Goal: Task Accomplishment & Management: Use online tool/utility

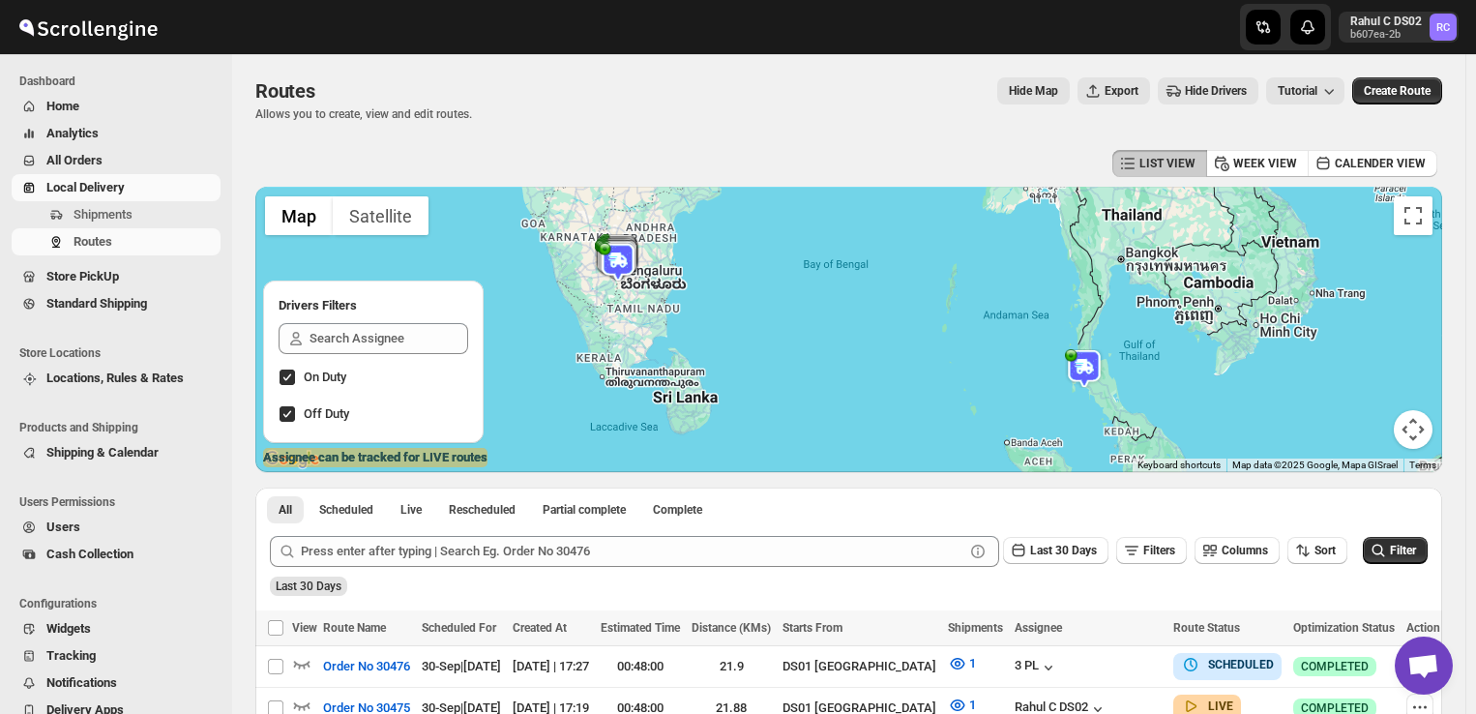
scroll to position [149, 0]
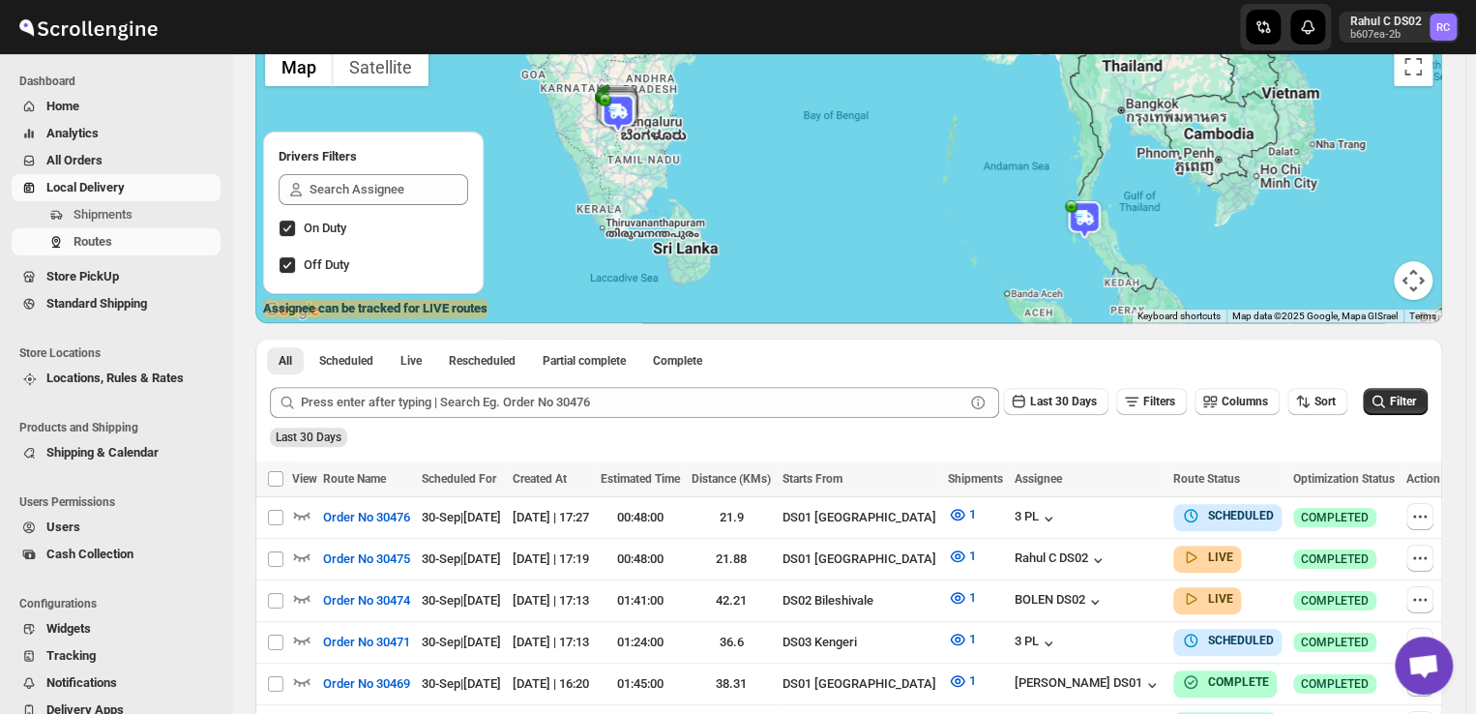
click at [108, 212] on span "Shipments" at bounding box center [103, 214] width 59 height 15
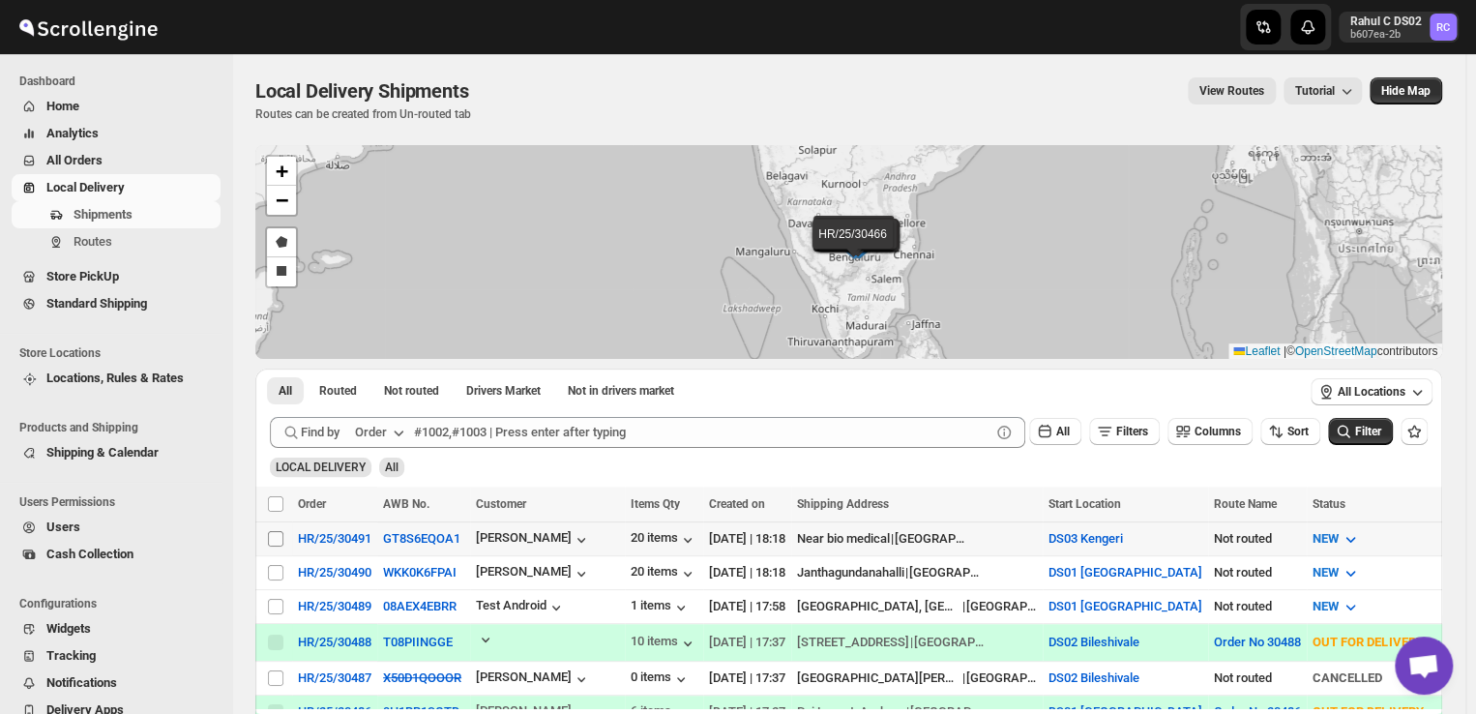
click at [271, 537] on input "Select shipment" at bounding box center [275, 538] width 15 height 15
checkbox input "true"
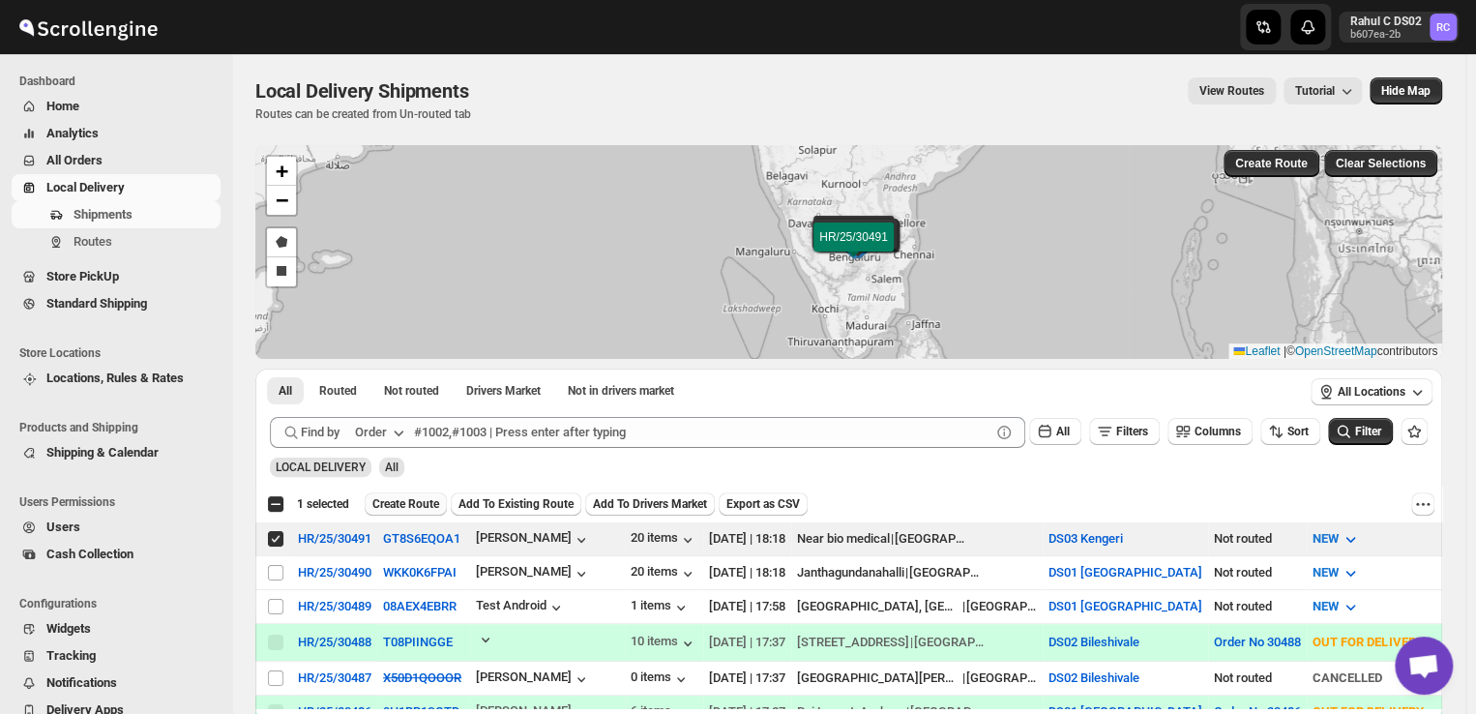
click at [413, 497] on span "Create Route" at bounding box center [405, 503] width 67 height 15
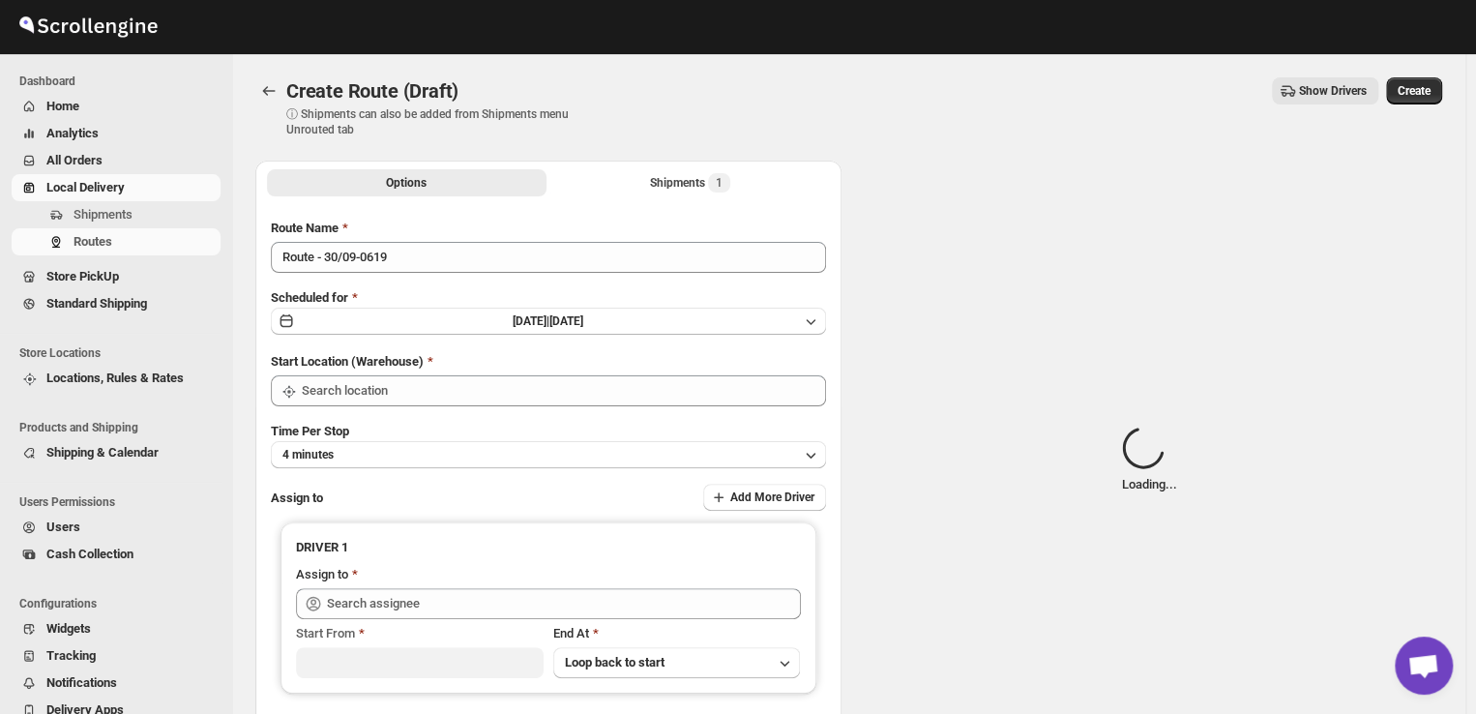
type input "DS03 Kengeri"
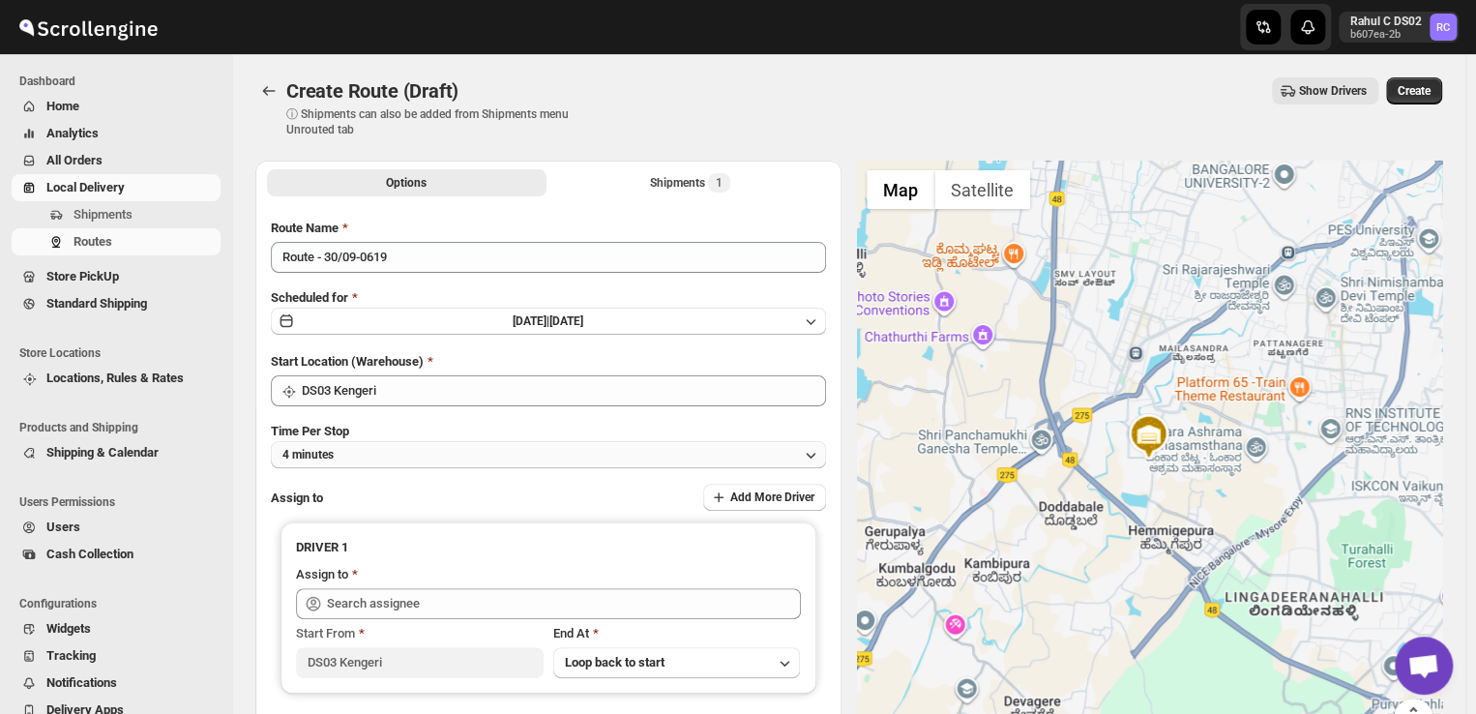
click at [353, 450] on button "4 minutes" at bounding box center [548, 454] width 555 height 27
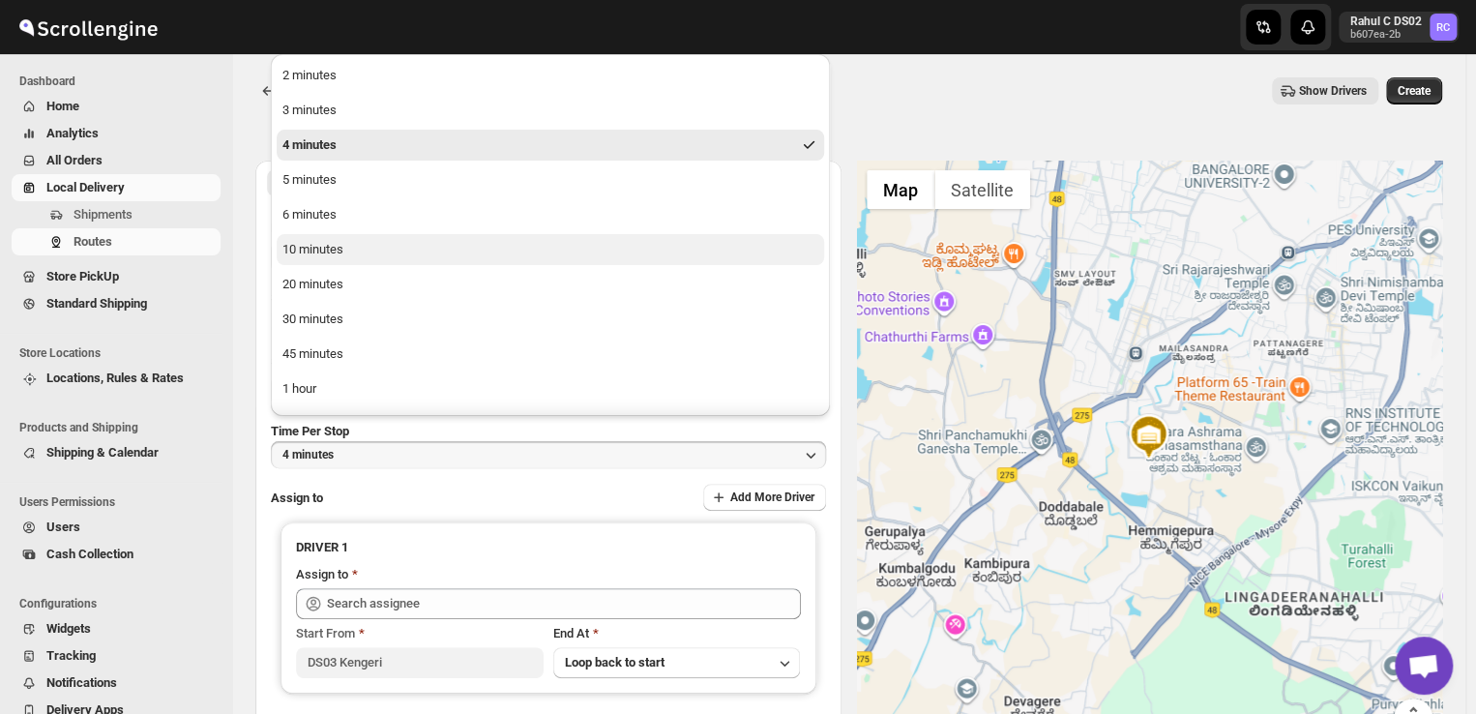
click at [349, 251] on button "10 minutes" at bounding box center [550, 249] width 547 height 31
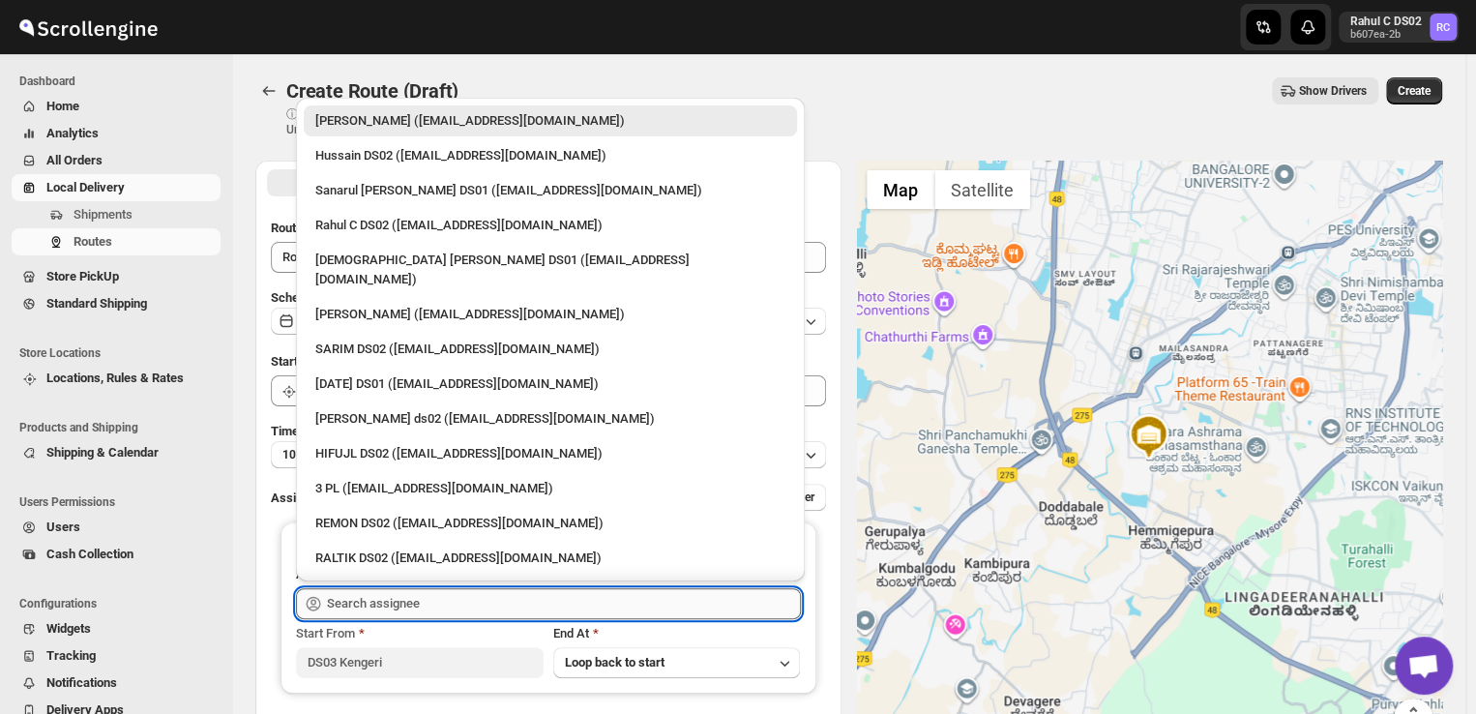
click at [425, 597] on input "text" at bounding box center [564, 603] width 474 height 31
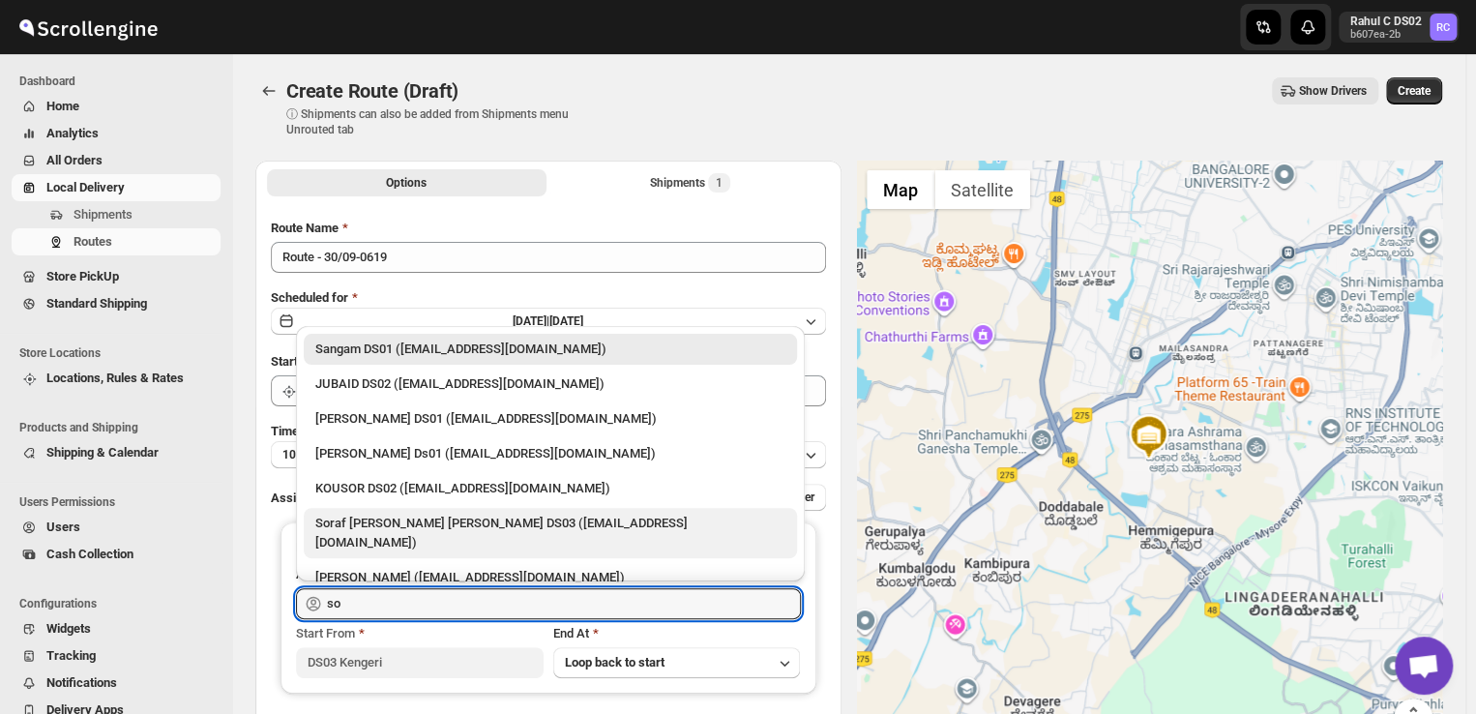
click at [385, 516] on div "Soraf [PERSON_NAME] [PERSON_NAME] DS03 ([EMAIL_ADDRESS][DOMAIN_NAME])" at bounding box center [550, 533] width 470 height 39
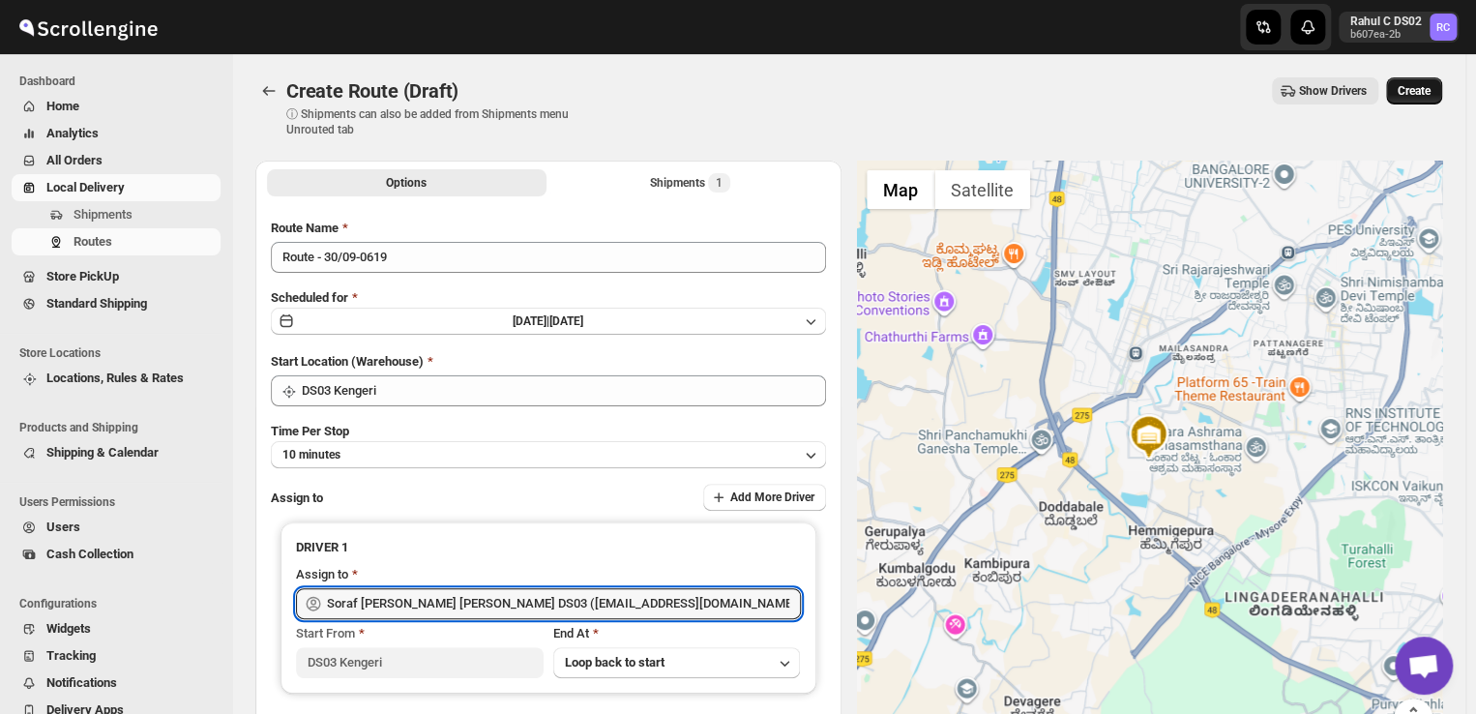
type input "Soraf [PERSON_NAME] [PERSON_NAME] DS03 ([EMAIL_ADDRESS][DOMAIN_NAME])"
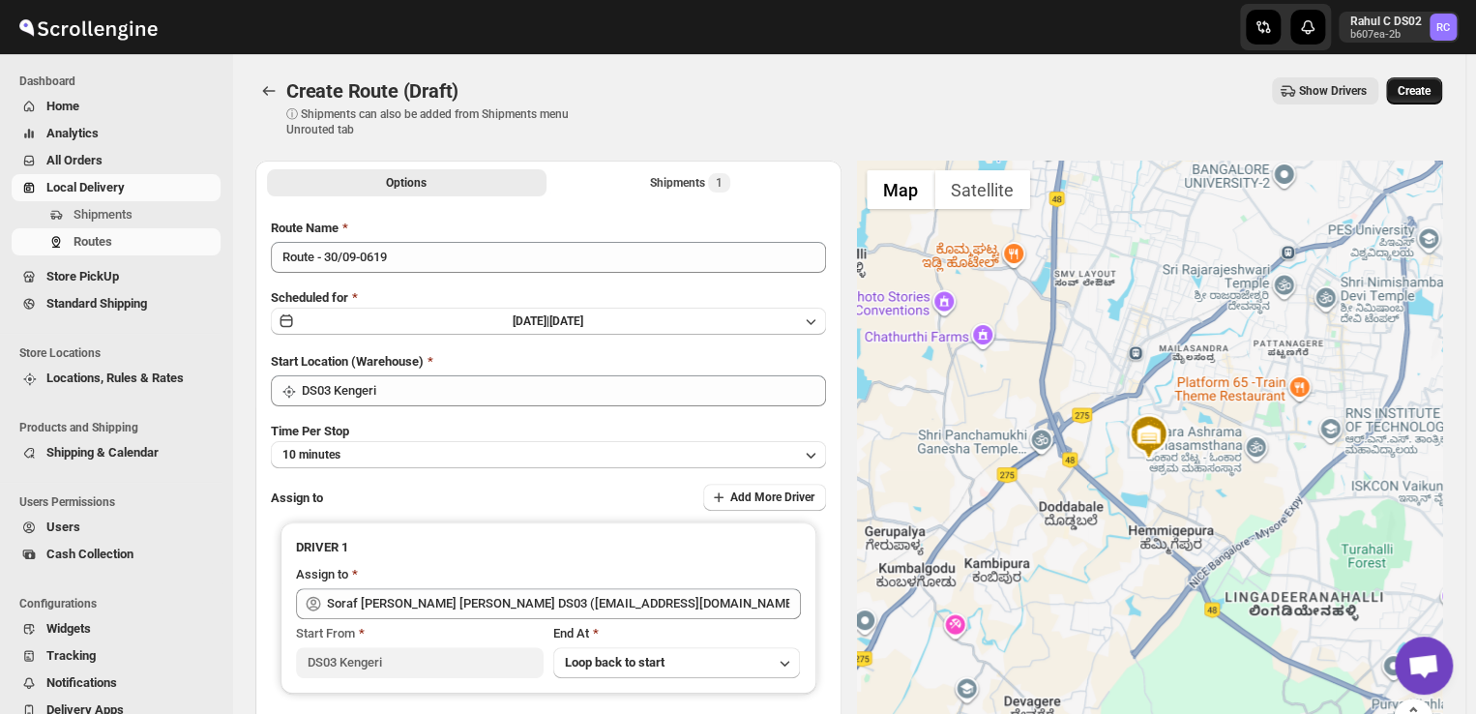
click at [1427, 86] on span "Create" at bounding box center [1414, 90] width 33 height 15
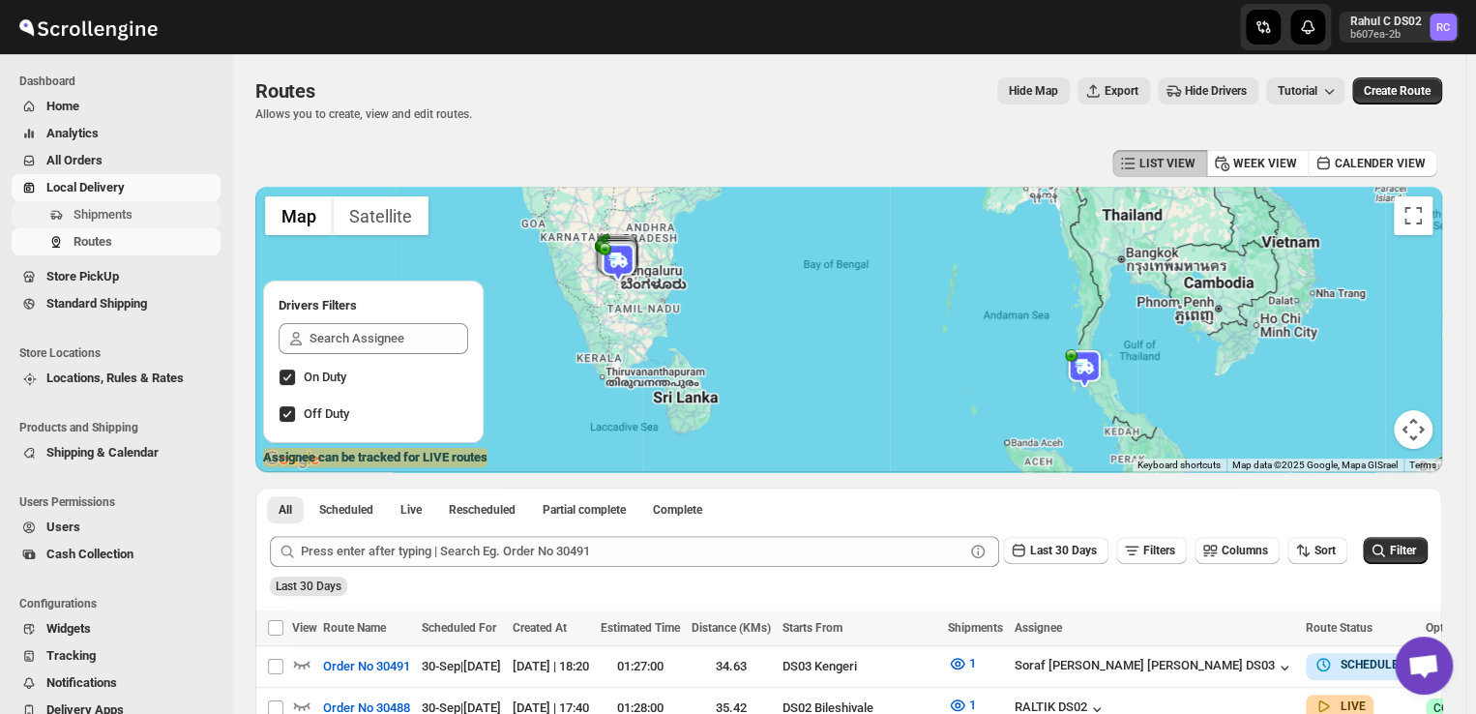
click at [109, 213] on span "Shipments" at bounding box center [103, 214] width 59 height 15
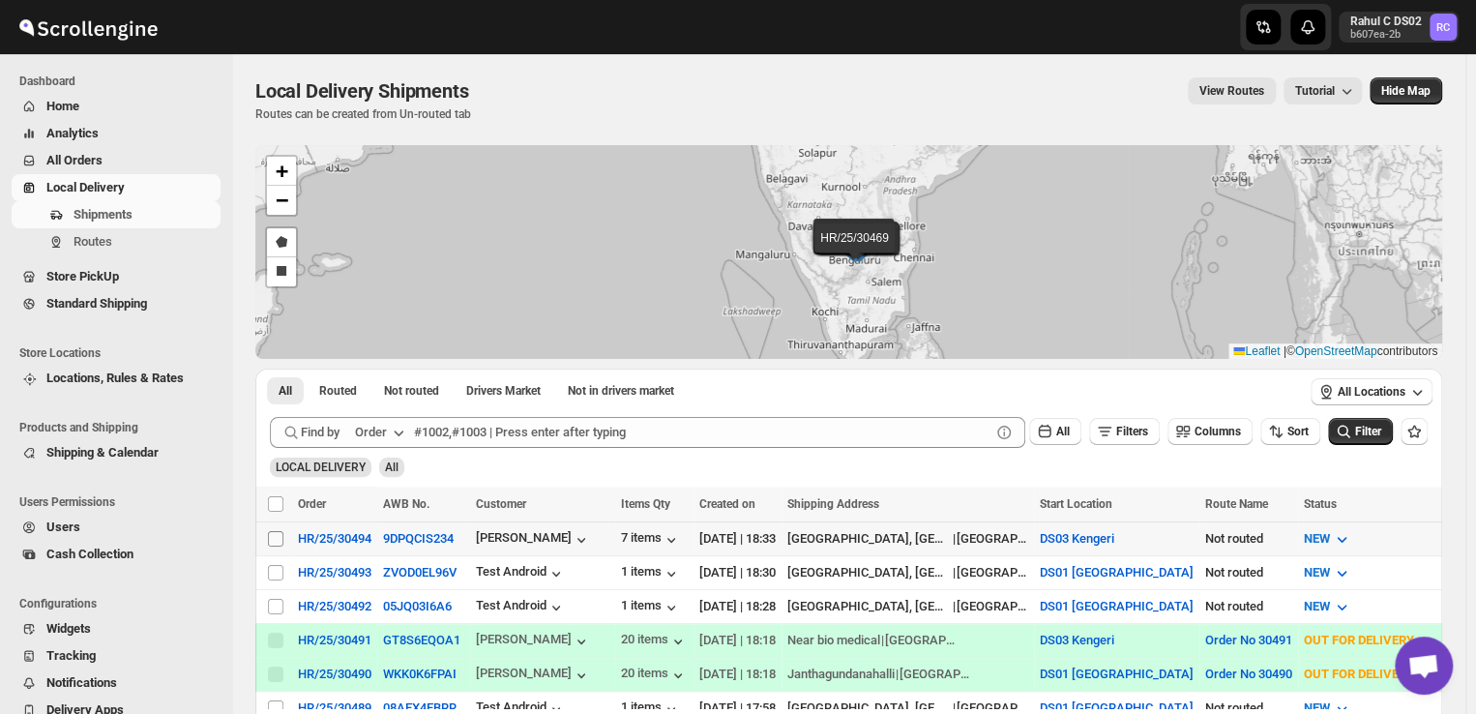
click at [275, 535] on input "Select shipment" at bounding box center [275, 538] width 15 height 15
checkbox input "true"
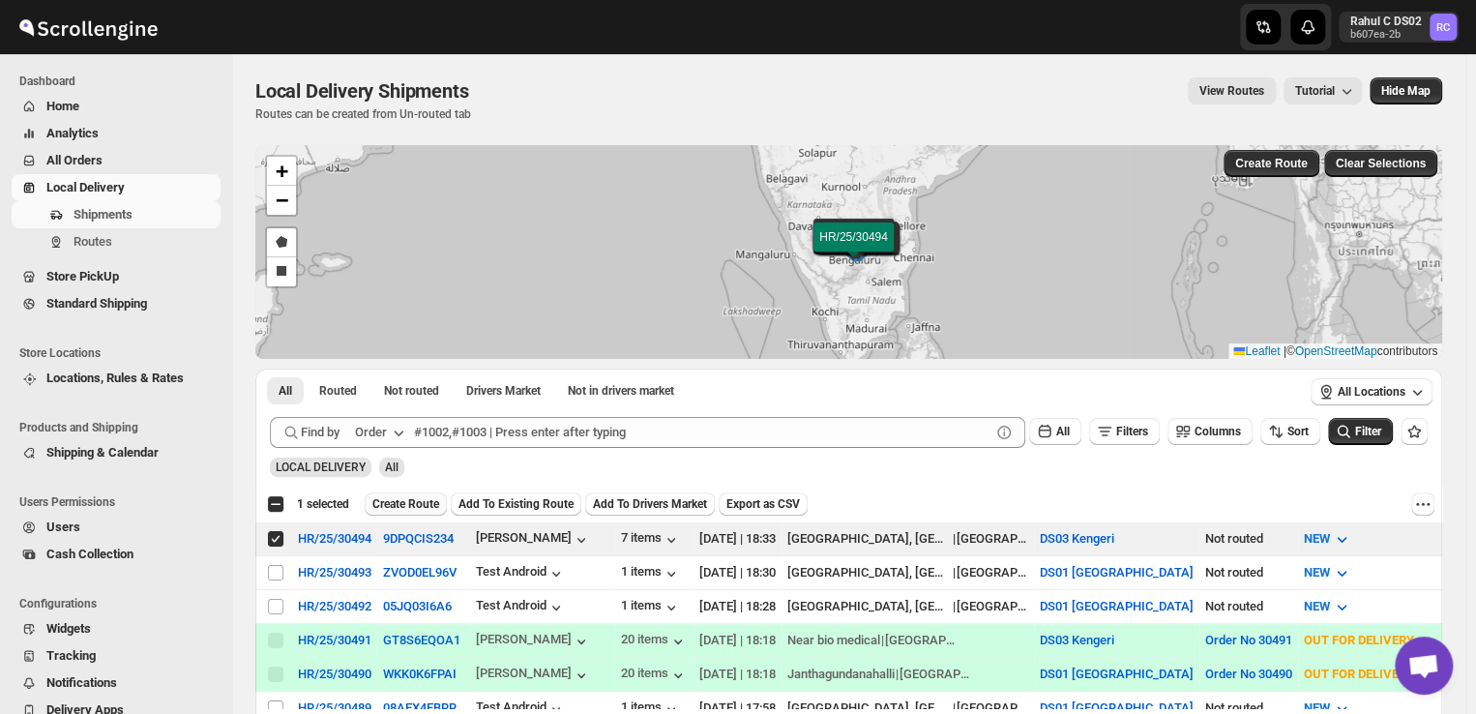
click at [398, 500] on span "Create Route" at bounding box center [405, 503] width 67 height 15
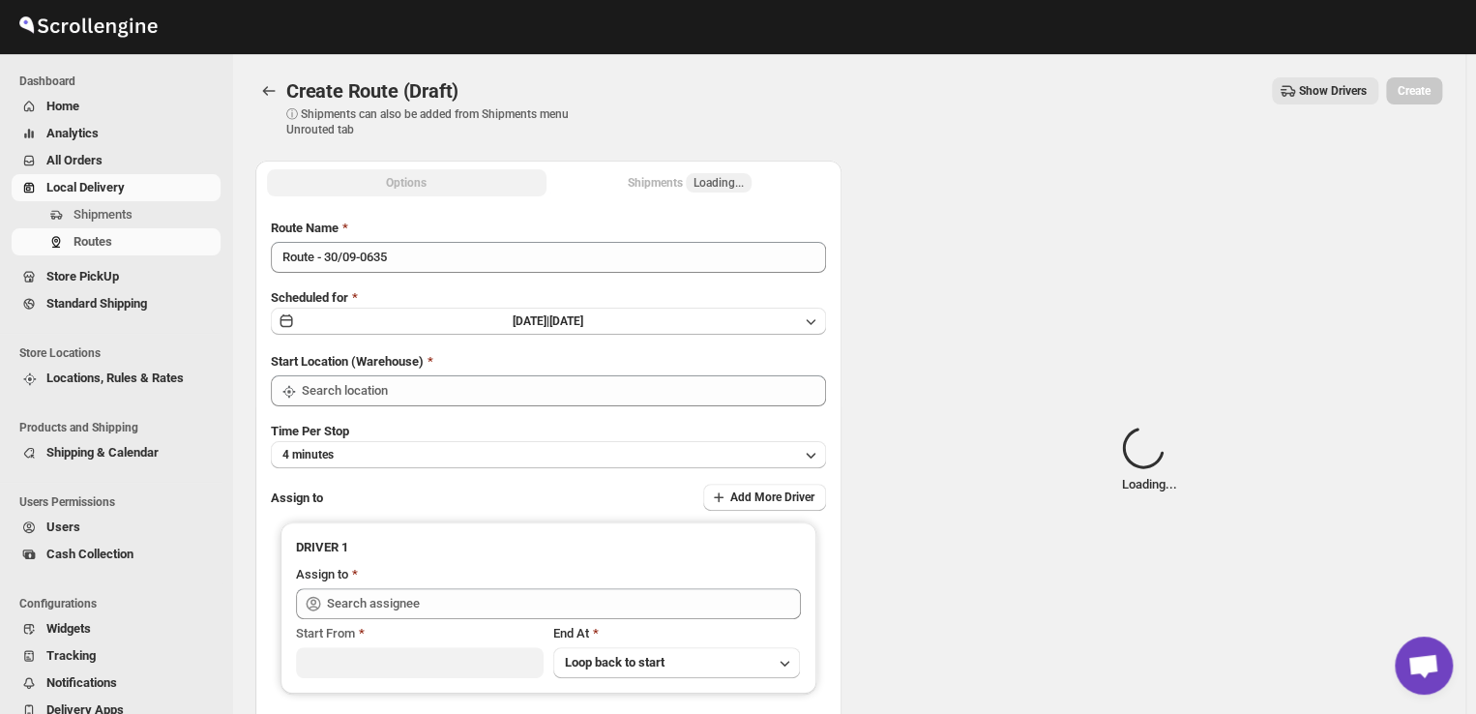
type input "DS03 Kengeri"
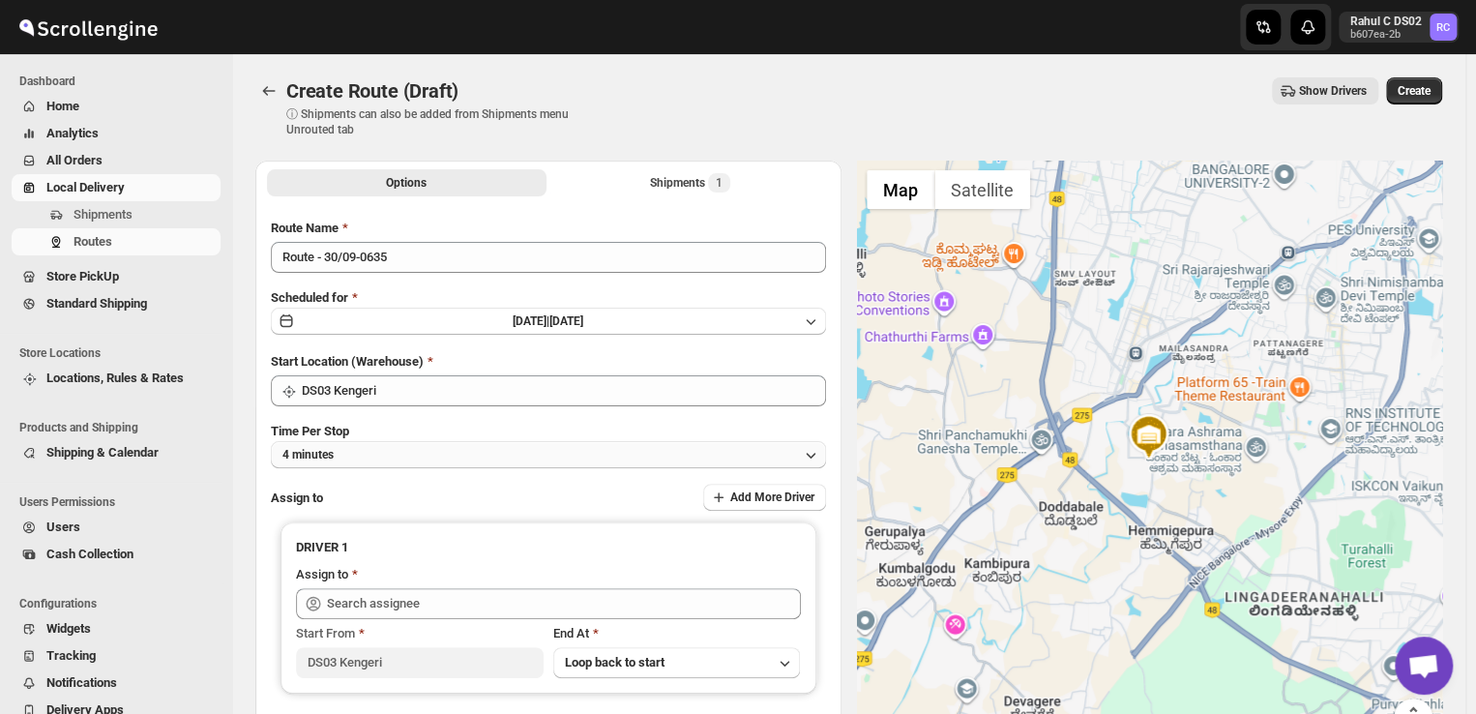
click at [353, 450] on button "4 minutes" at bounding box center [548, 454] width 555 height 27
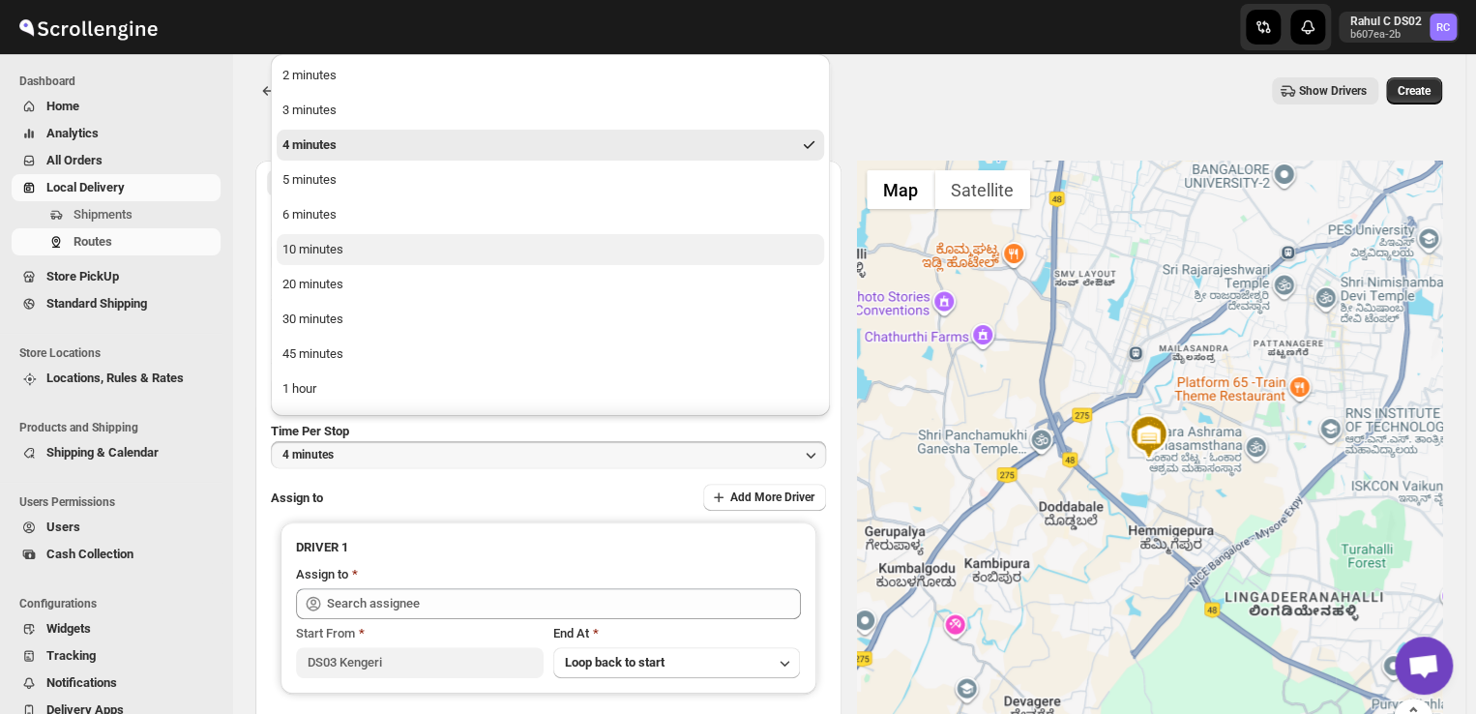
click at [343, 252] on div "10 minutes" at bounding box center [312, 249] width 61 height 19
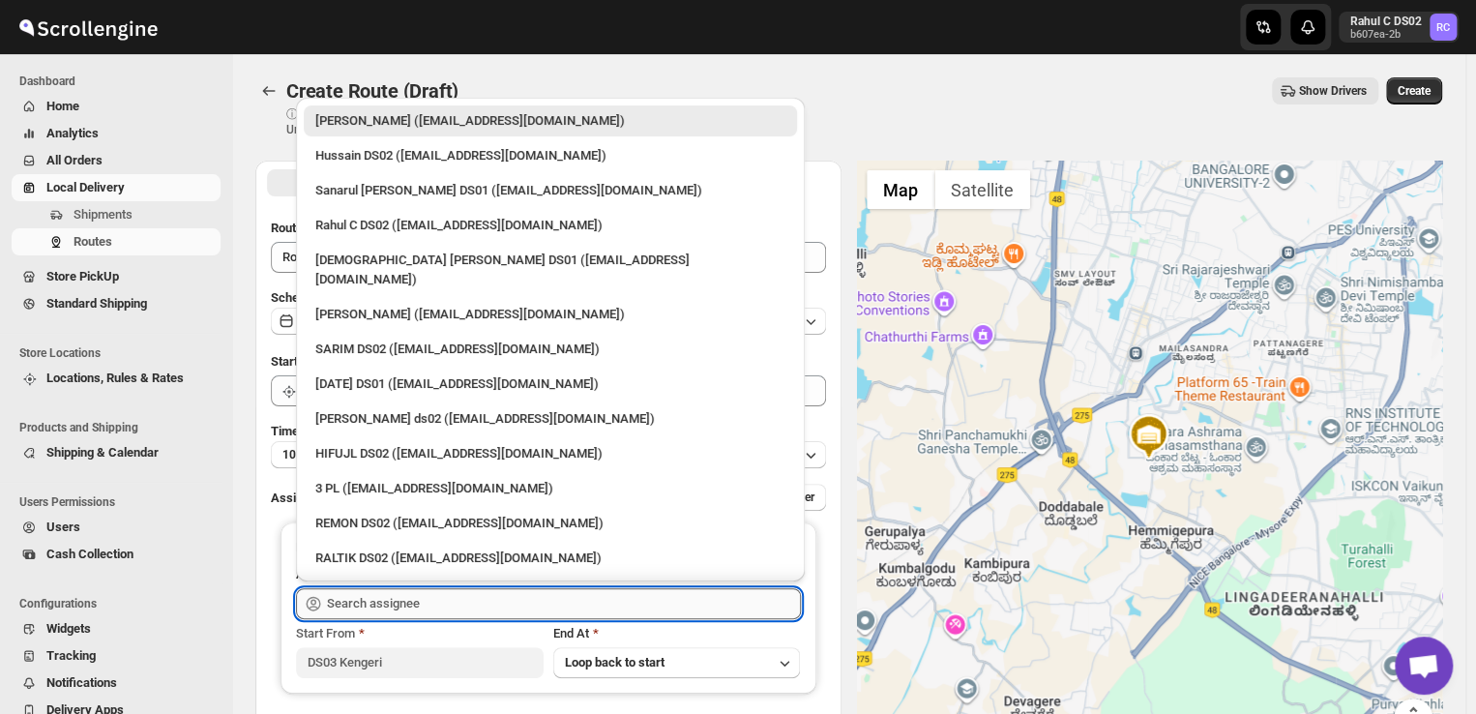
click at [448, 604] on input "text" at bounding box center [564, 603] width 474 height 31
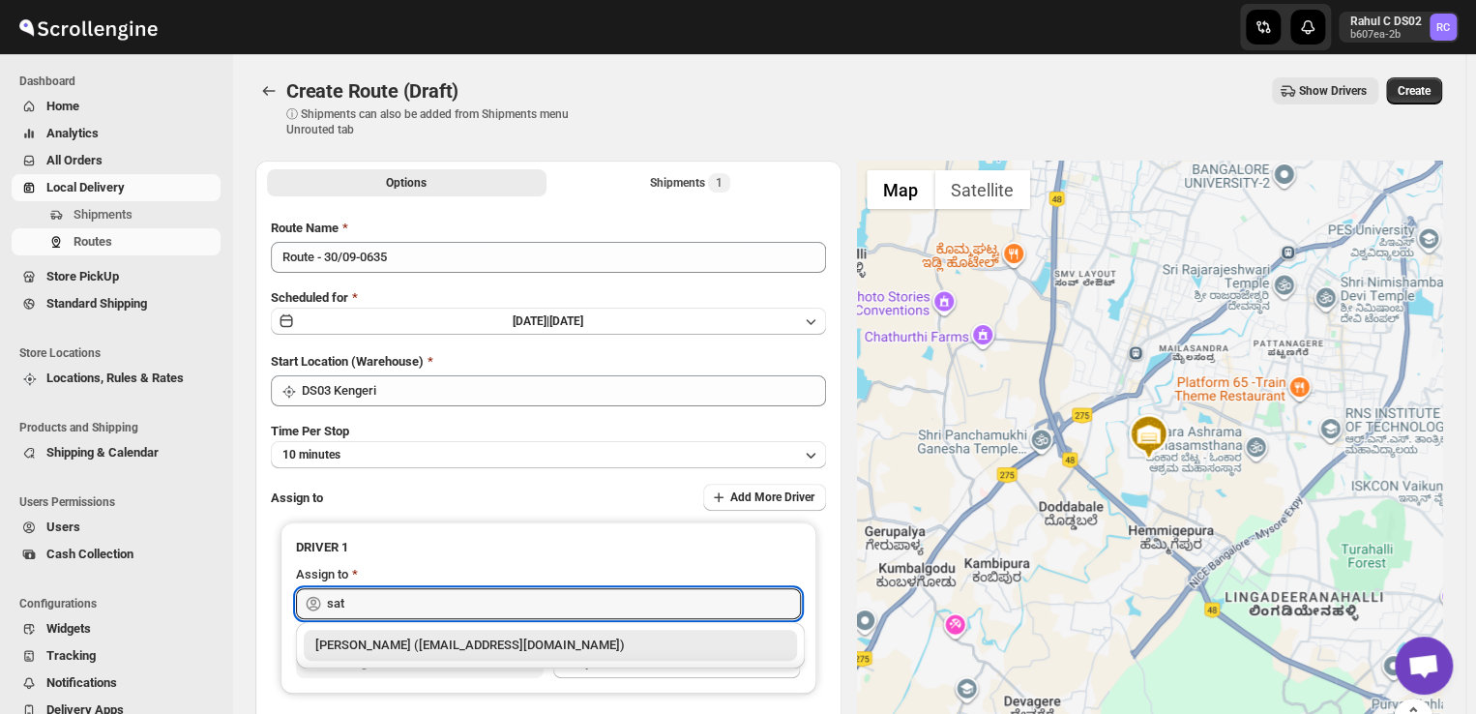
click at [435, 649] on div "[PERSON_NAME] ([EMAIL_ADDRESS][DOMAIN_NAME])" at bounding box center [550, 644] width 470 height 19
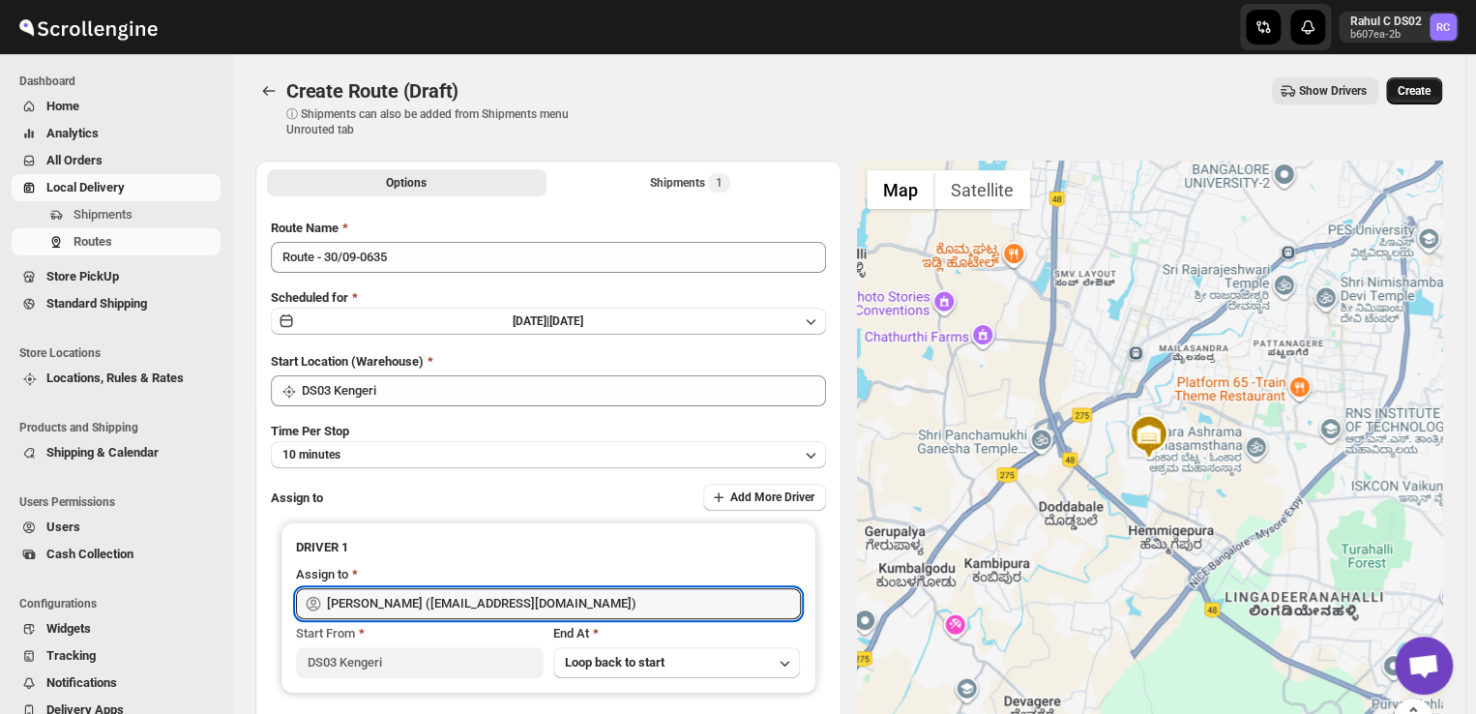
type input "[PERSON_NAME] ([EMAIL_ADDRESS][DOMAIN_NAME])"
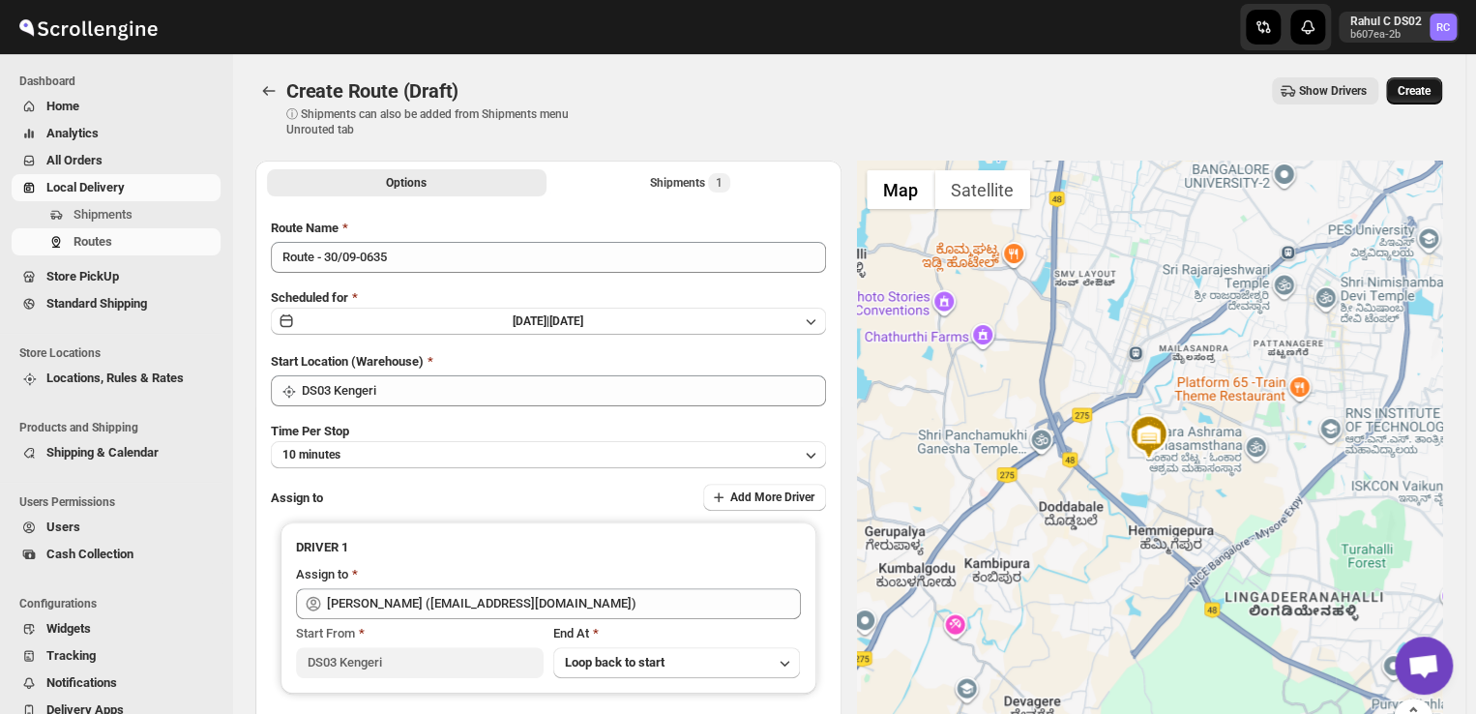
click at [1420, 93] on span "Create" at bounding box center [1414, 90] width 33 height 15
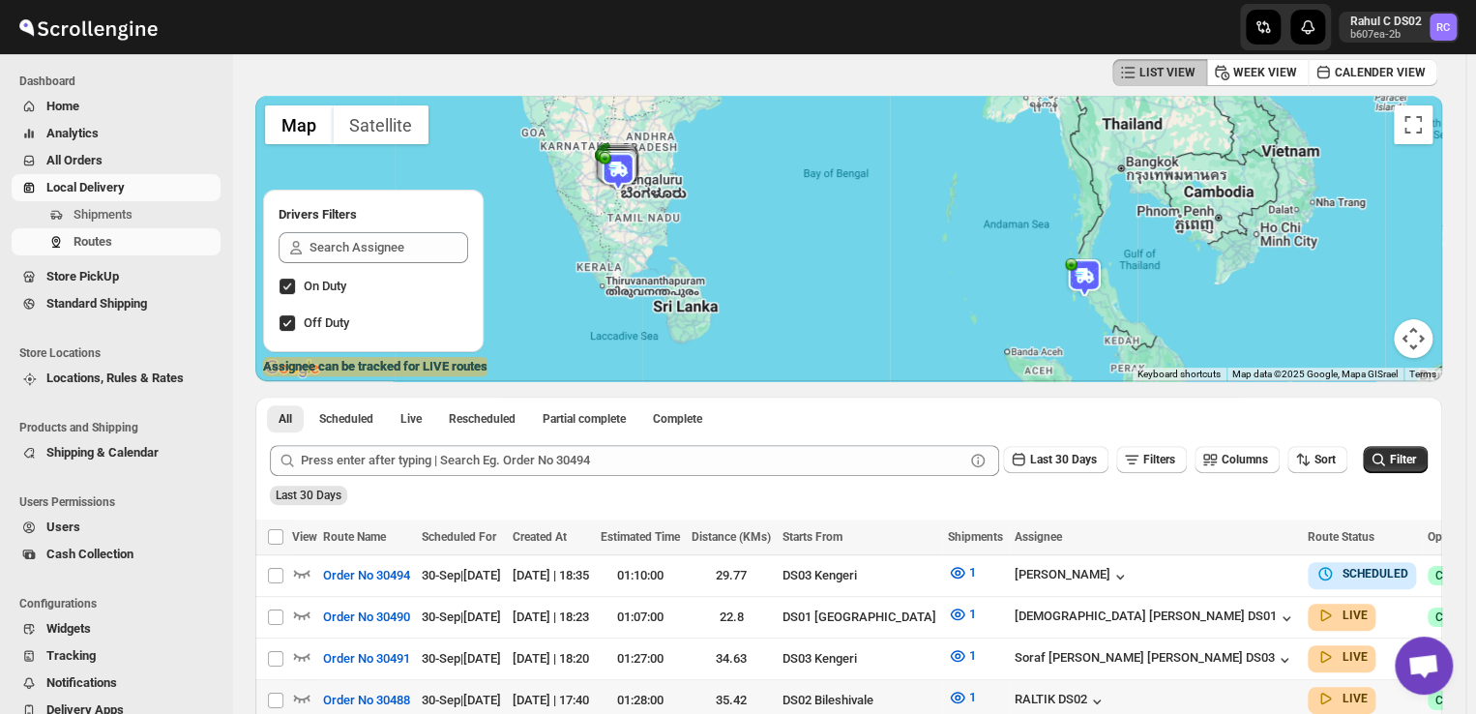
scroll to position [138, 0]
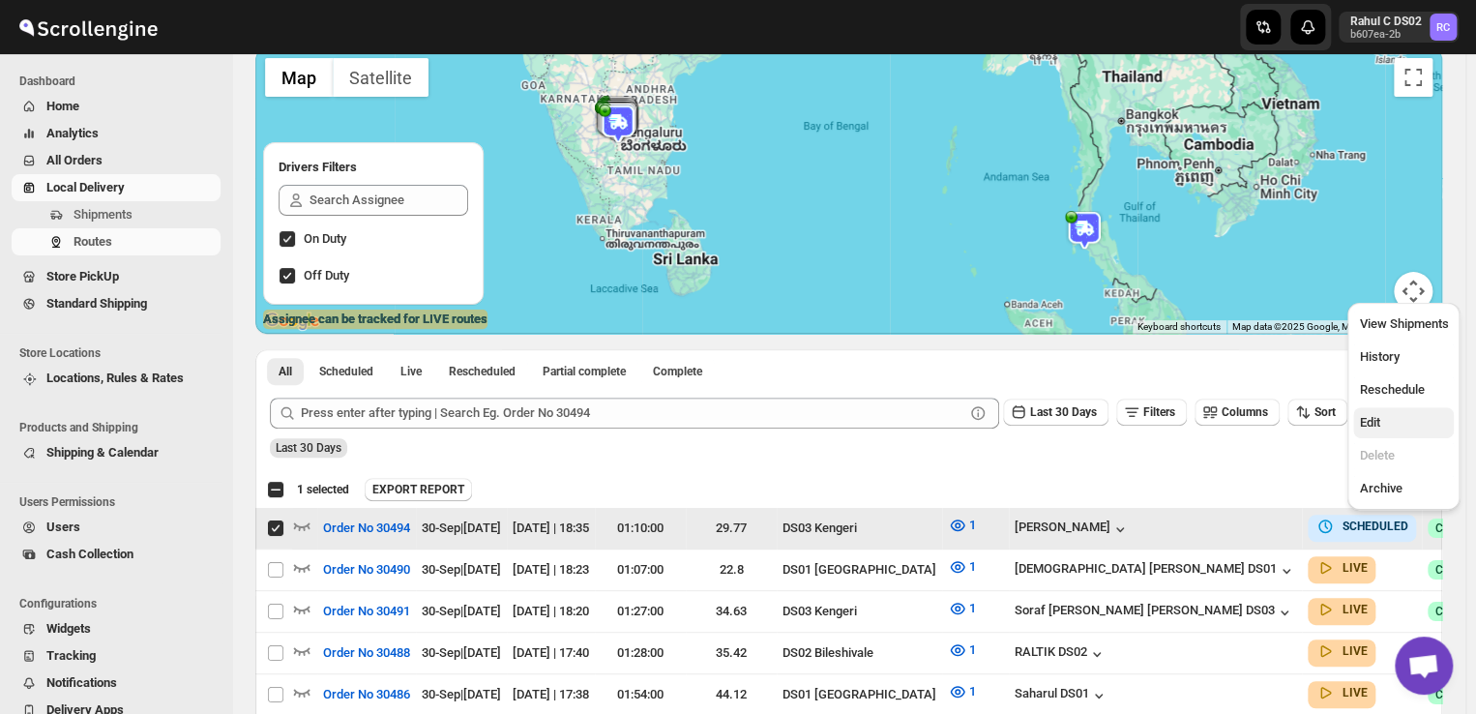
click at [1381, 419] on span "Edit" at bounding box center [1403, 422] width 89 height 19
checkbox input "false"
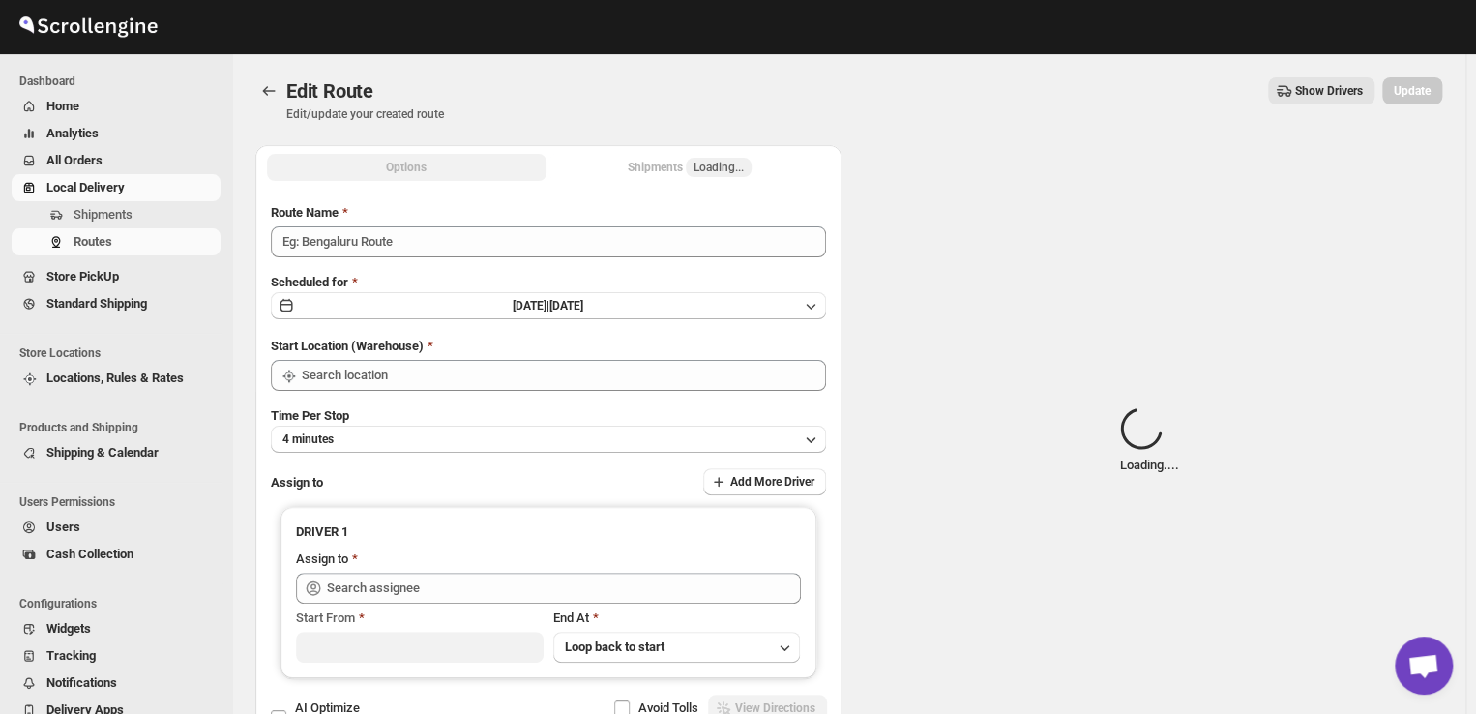
type input "Order No 30494"
type input "DS03 Kengeri"
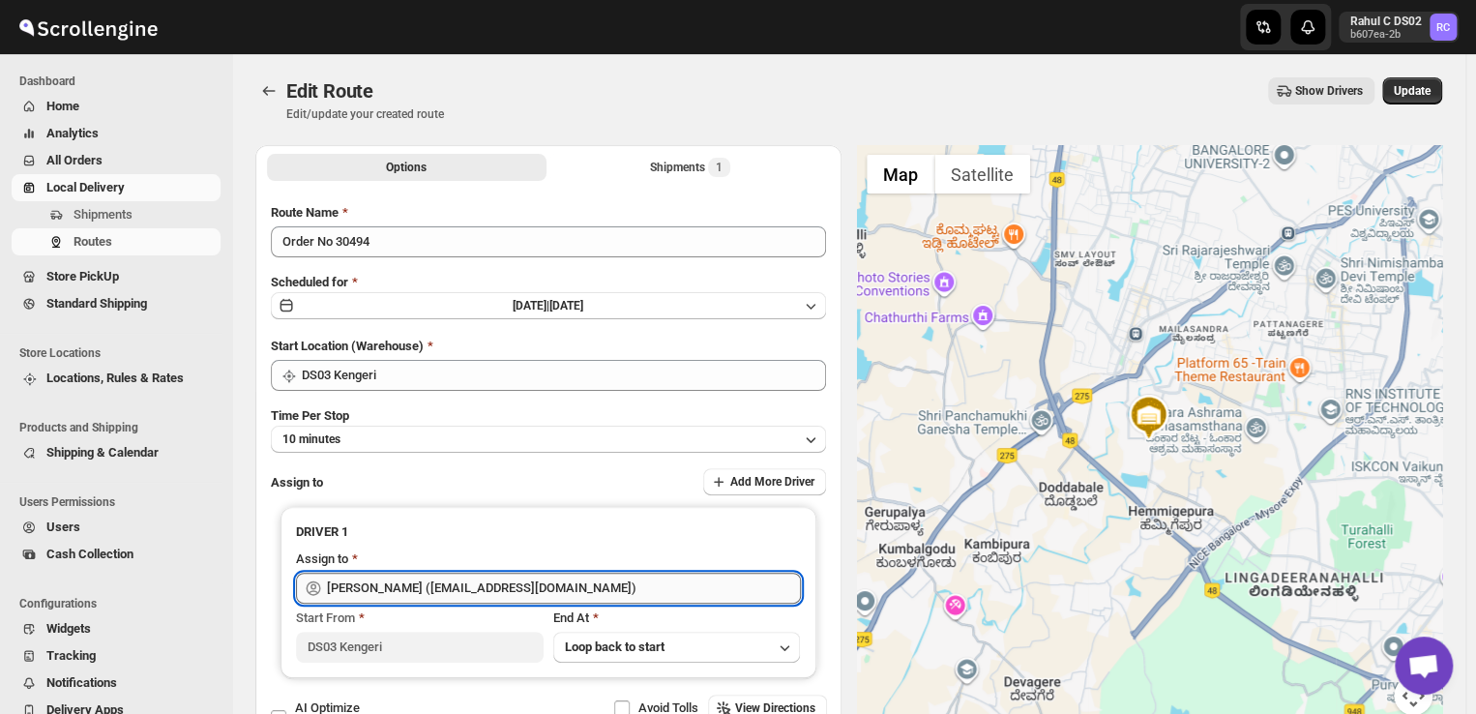
click at [597, 591] on input "[PERSON_NAME] ([EMAIL_ADDRESS][DOMAIN_NAME])" at bounding box center [564, 588] width 474 height 31
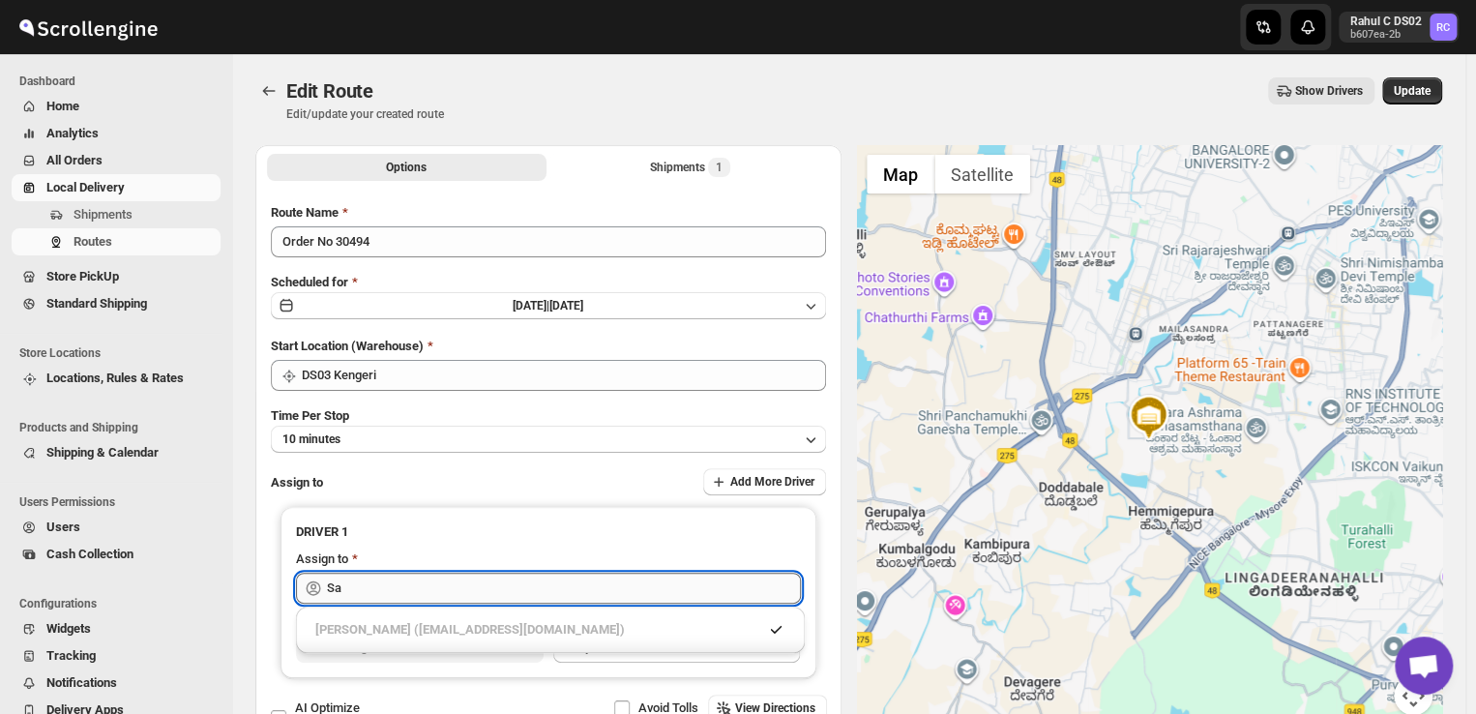
type input "S"
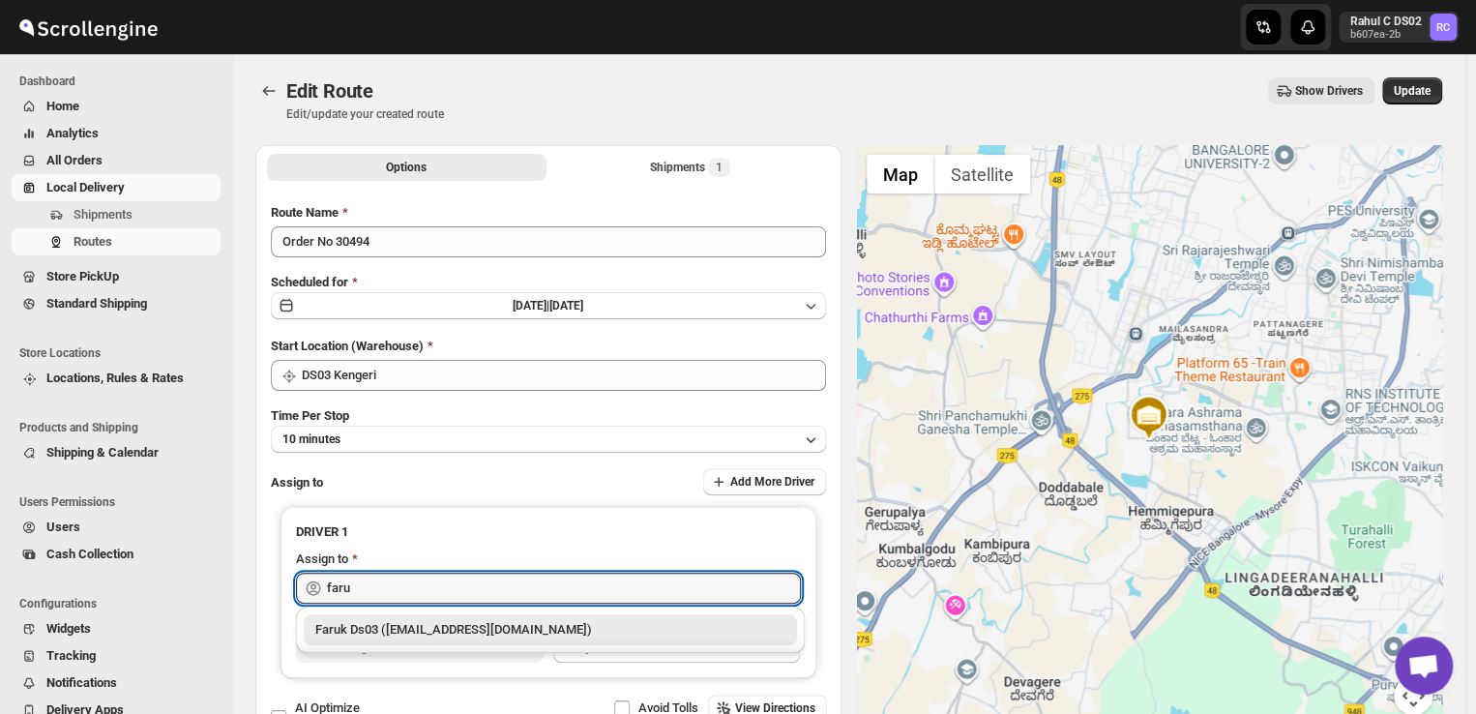
click at [513, 629] on div "Faruk Ds03 ([EMAIL_ADDRESS][DOMAIN_NAME])" at bounding box center [550, 629] width 470 height 19
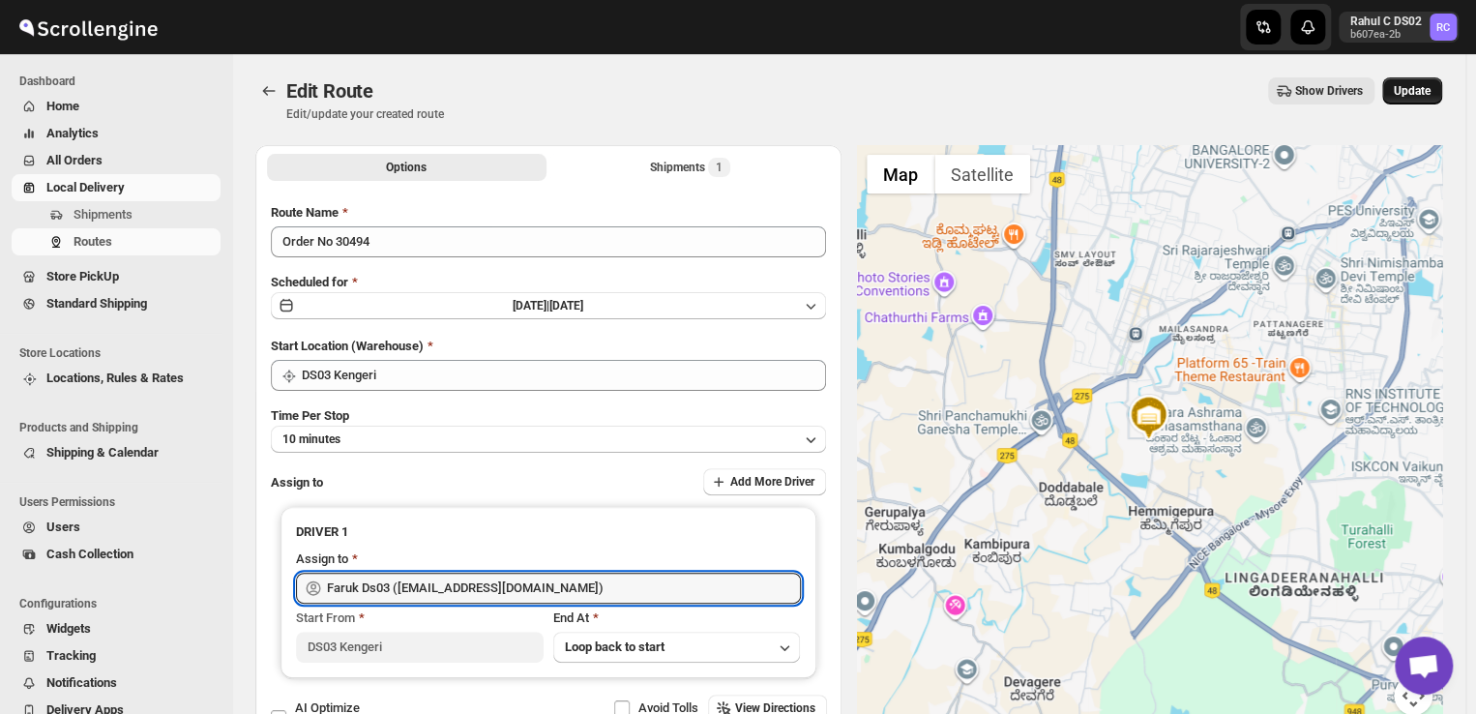
type input "Faruk Ds03 ([EMAIL_ADDRESS][DOMAIN_NAME])"
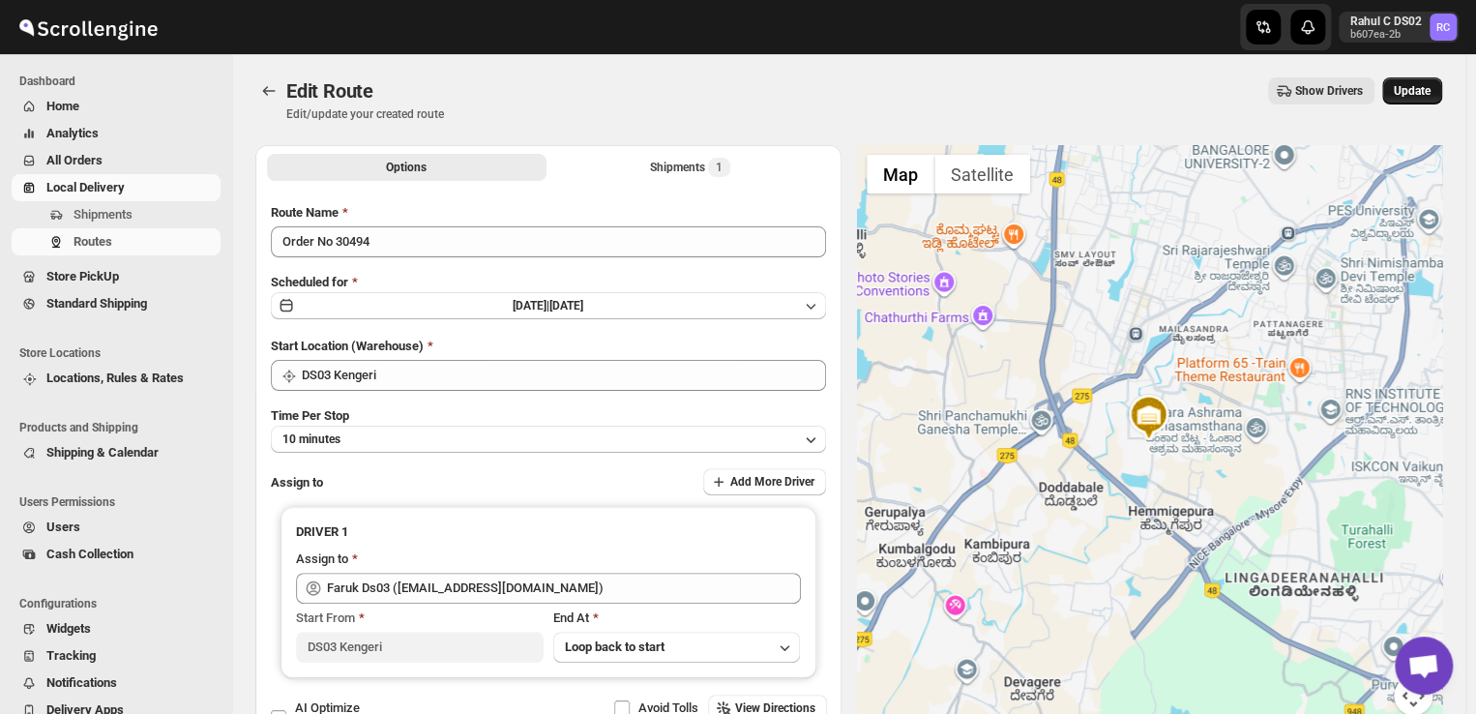
click at [1428, 79] on button "Update" at bounding box center [1412, 90] width 60 height 27
